Goal: Task Accomplishment & Management: Use online tool/utility

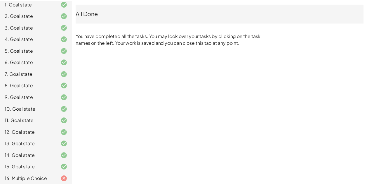
scroll to position [61, 0]
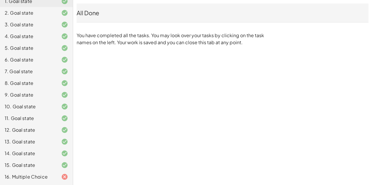
click at [61, 179] on icon at bounding box center [64, 176] width 7 height 7
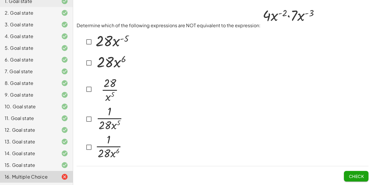
click at [90, 155] on div at bounding box center [104, 147] width 40 height 28
click at [355, 171] on button "Check" at bounding box center [356, 176] width 25 height 11
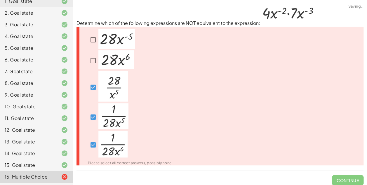
click at [350, 180] on span "Continue" at bounding box center [348, 177] width 32 height 15
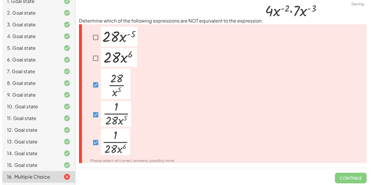
scroll to position [0, 0]
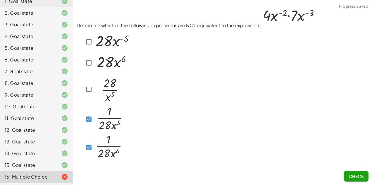
click at [94, 65] on img at bounding box center [112, 62] width 36 height 19
click at [357, 176] on span "Check" at bounding box center [355, 175] width 15 height 5
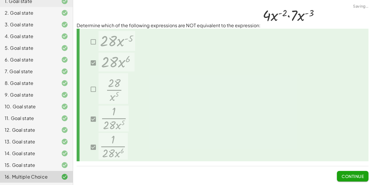
click at [355, 178] on span "Continue" at bounding box center [352, 175] width 22 height 5
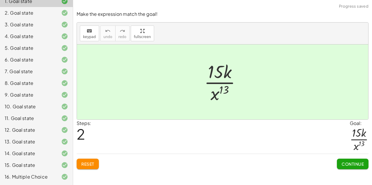
click at [354, 161] on span "Continue" at bounding box center [352, 163] width 22 height 5
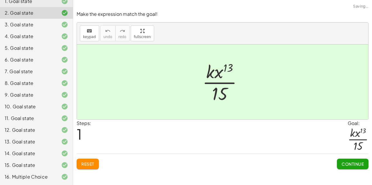
click at [353, 167] on button "Continue" at bounding box center [353, 163] width 32 height 11
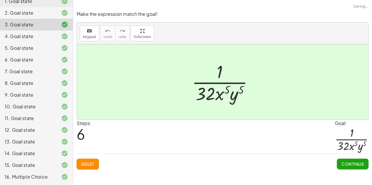
click at [351, 166] on button "Continue" at bounding box center [353, 163] width 32 height 11
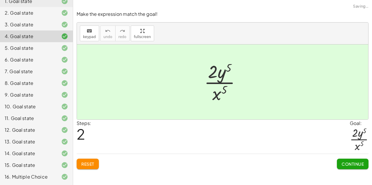
click at [354, 167] on button "Continue" at bounding box center [353, 163] width 32 height 11
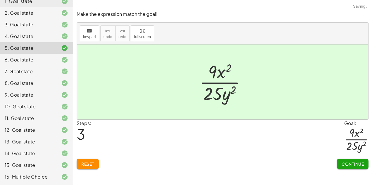
click at [52, 172] on div "16. Multiple Choice" at bounding box center [36, 177] width 73 height 12
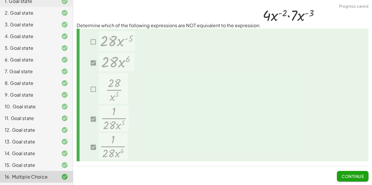
click at [361, 176] on span "Continue" at bounding box center [352, 175] width 22 height 5
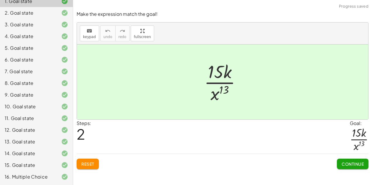
click at [354, 167] on button "Continue" at bounding box center [353, 163] width 32 height 11
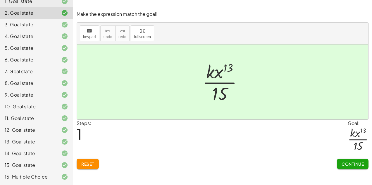
click at [54, 181] on div "16. Multiple Choice" at bounding box center [36, 177] width 73 height 12
